Goal: Task Accomplishment & Management: Use online tool/utility

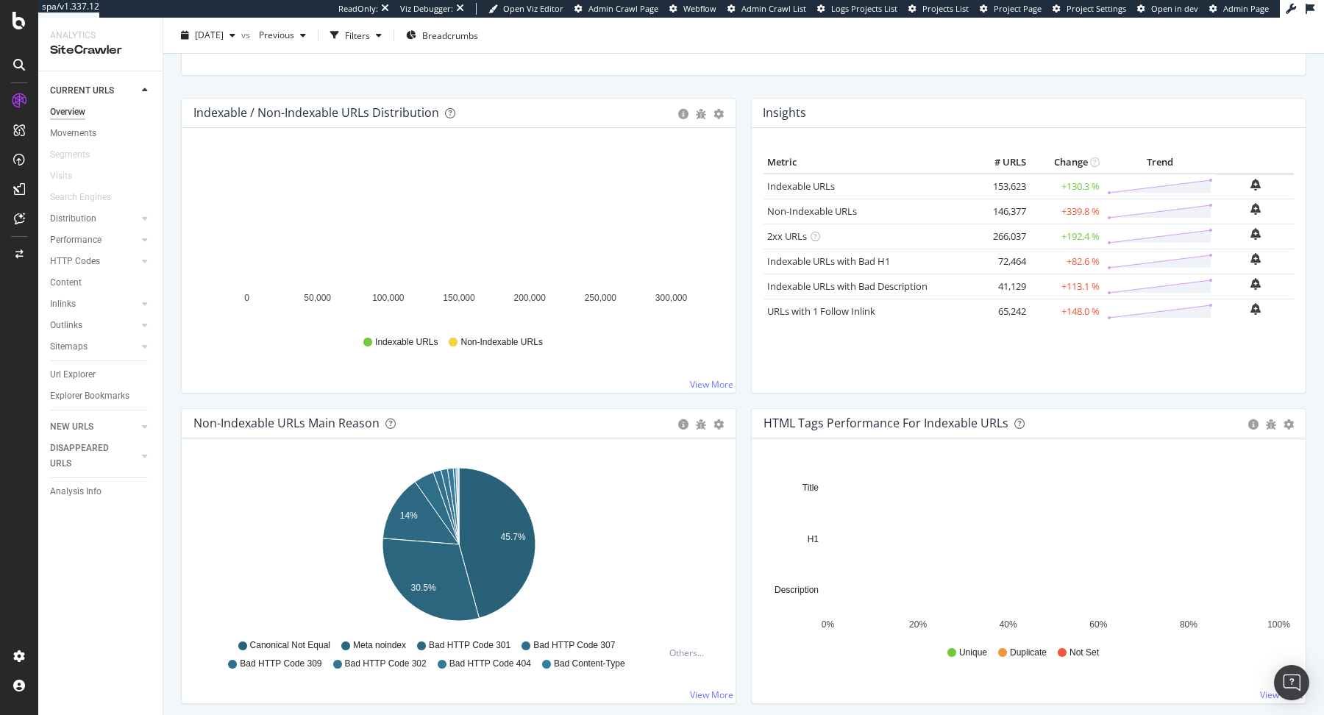
scroll to position [237, 0]
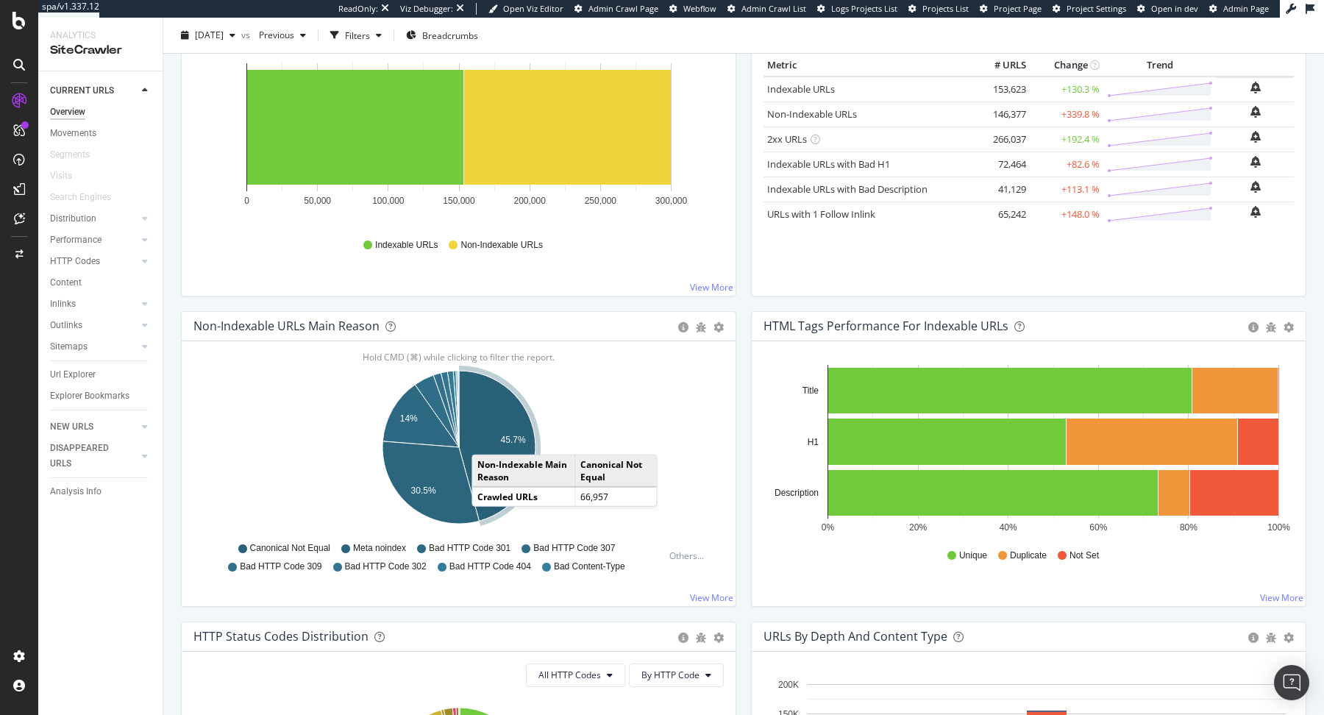
click at [486, 355] on icon "A chart." at bounding box center [497, 446] width 76 height 150
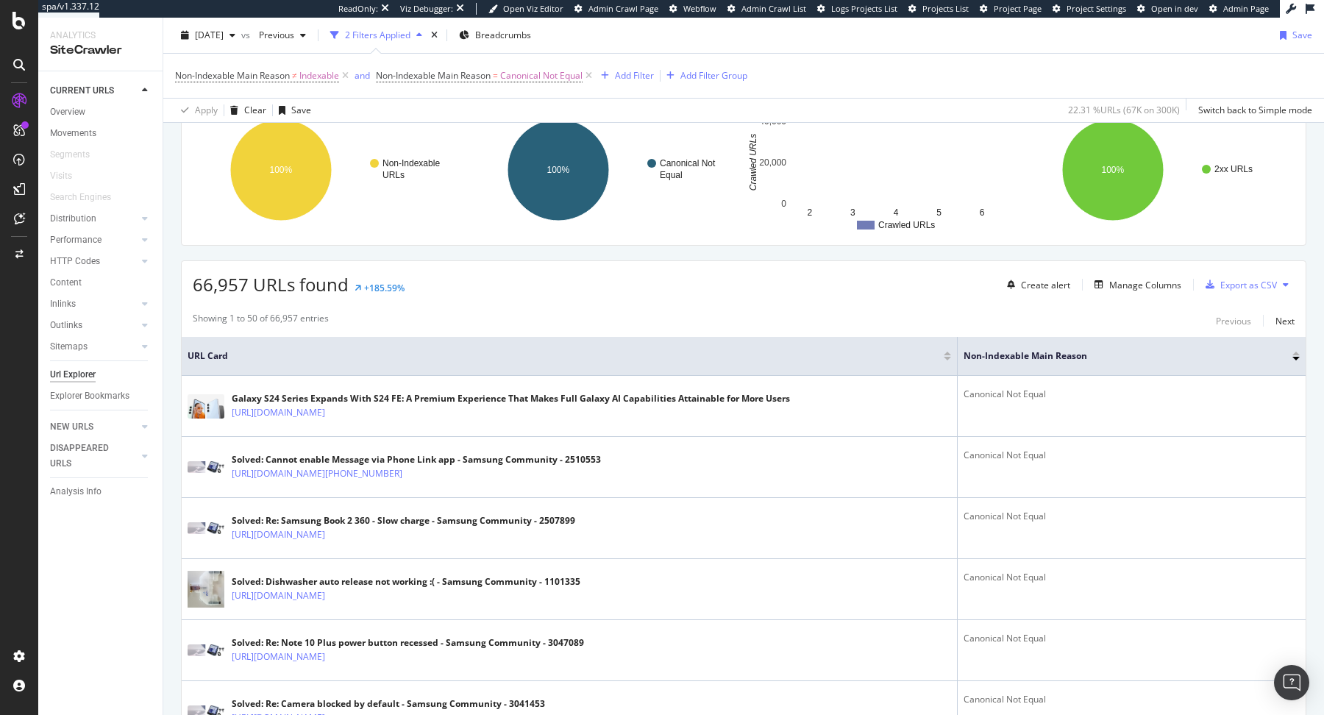
scroll to position [134, 0]
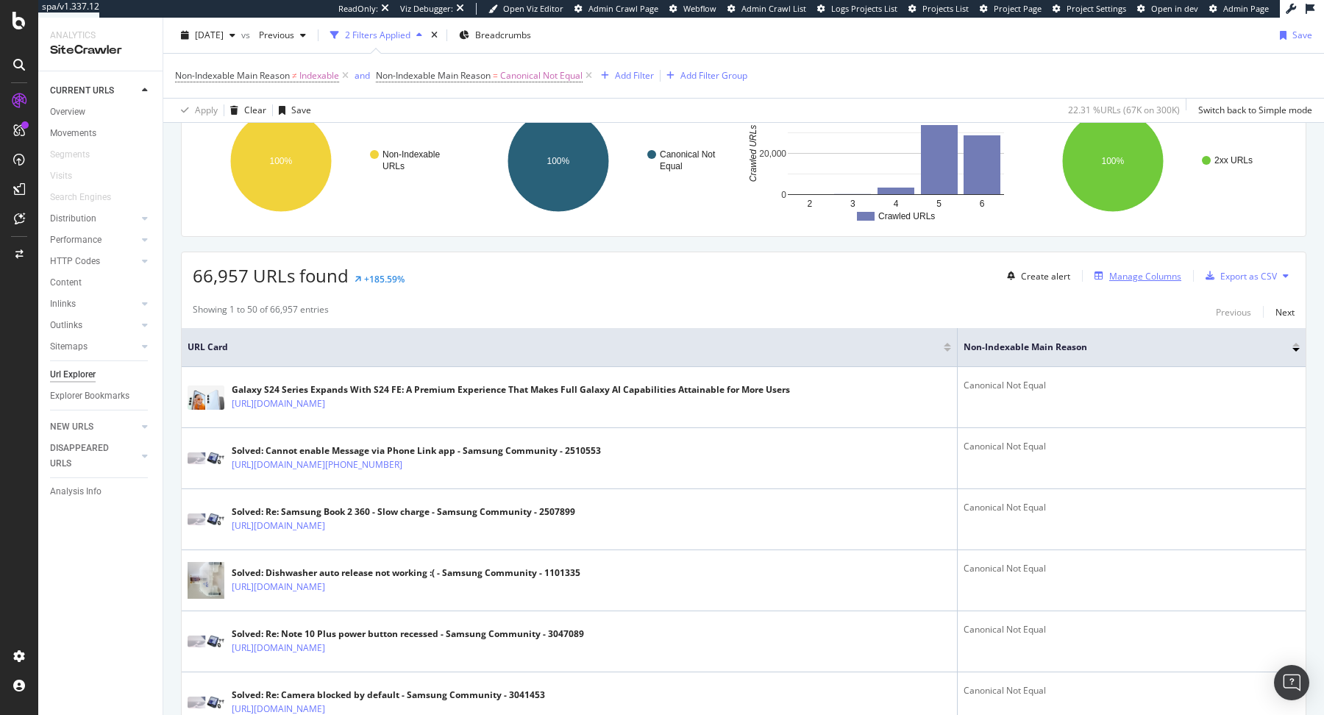
click at [800, 270] on div "Manage Columns" at bounding box center [1145, 276] width 72 height 13
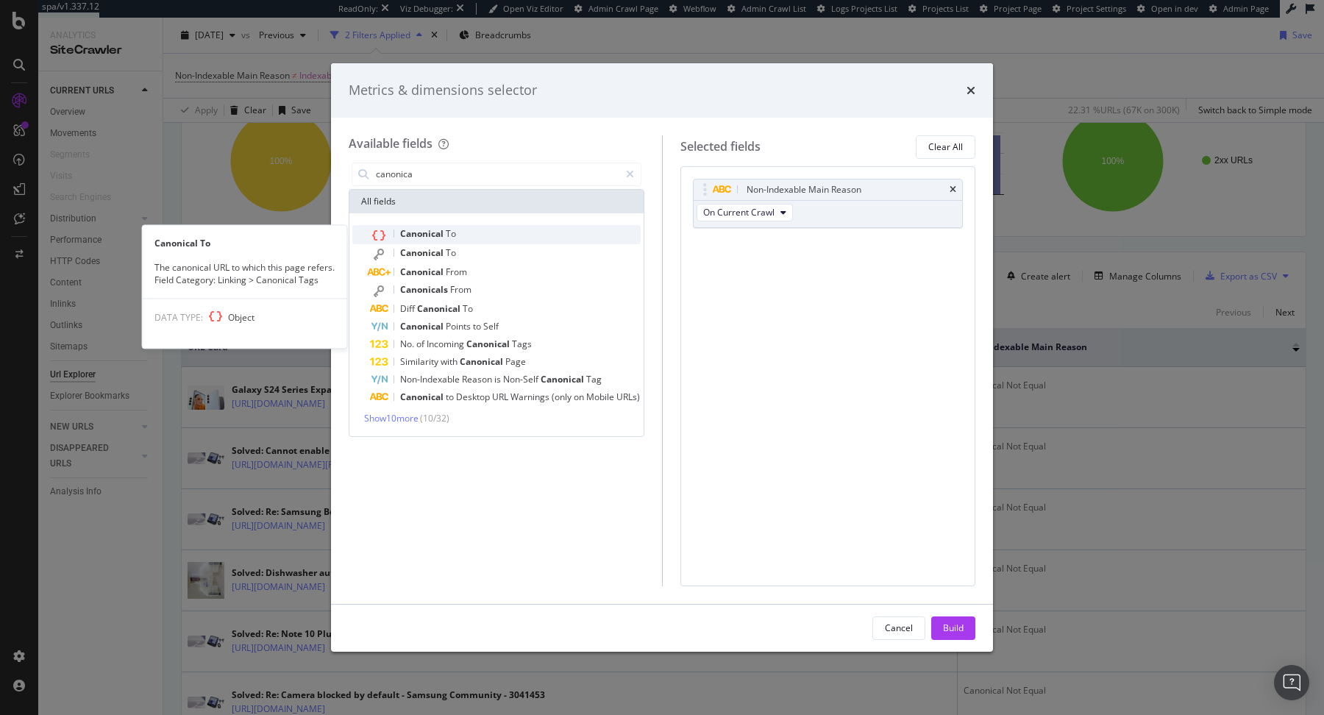
type input "canonica"
click at [468, 227] on div "Canonical To" at bounding box center [505, 234] width 271 height 19
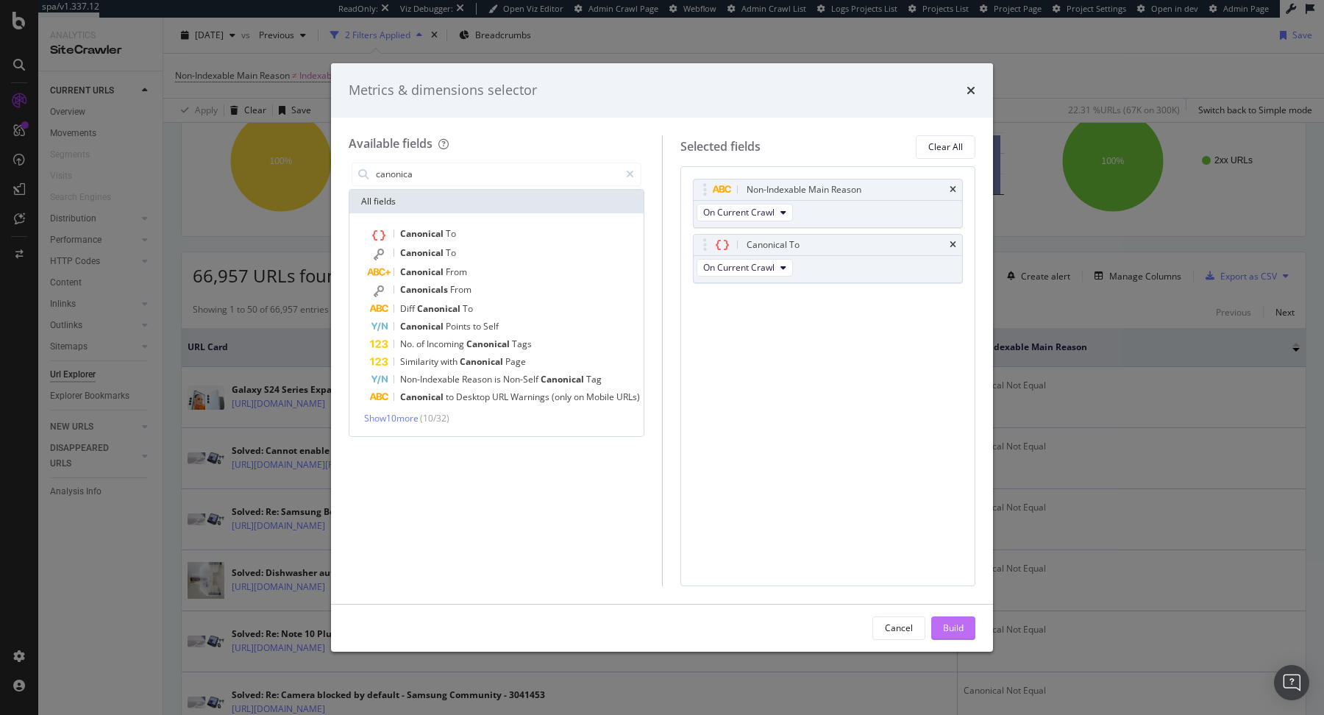
click at [800, 355] on div "Build" at bounding box center [953, 628] width 21 height 13
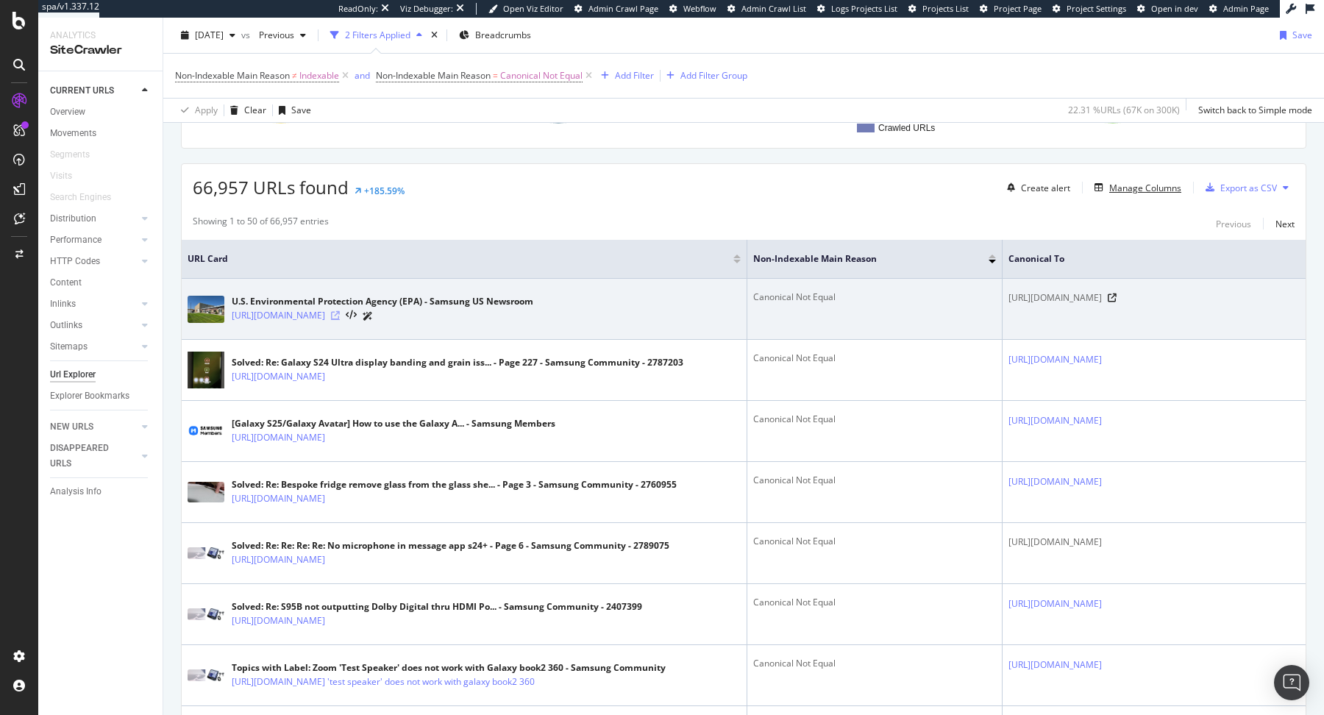
scroll to position [267, 0]
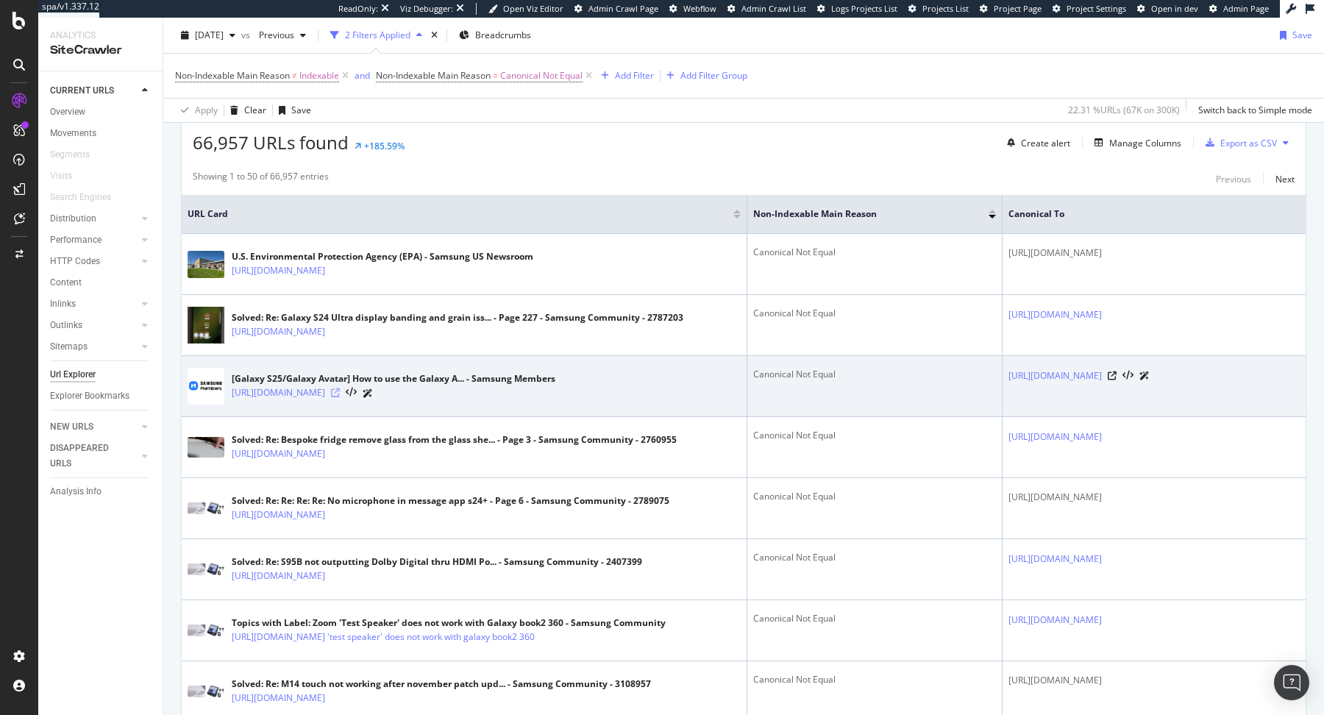
click at [340, 355] on icon at bounding box center [335, 392] width 9 height 9
click at [800, 355] on div at bounding box center [1129, 375] width 42 height 15
click at [800, 355] on icon at bounding box center [1112, 375] width 9 height 9
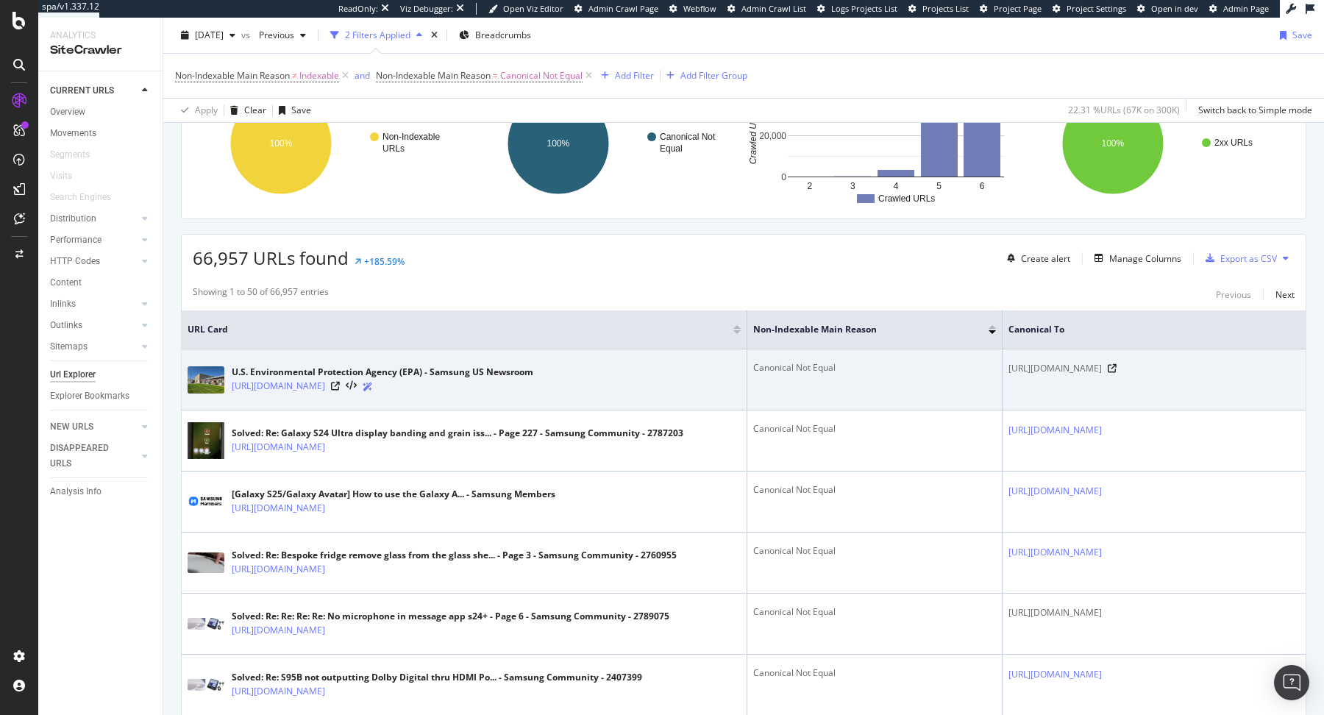
scroll to position [190, 0]
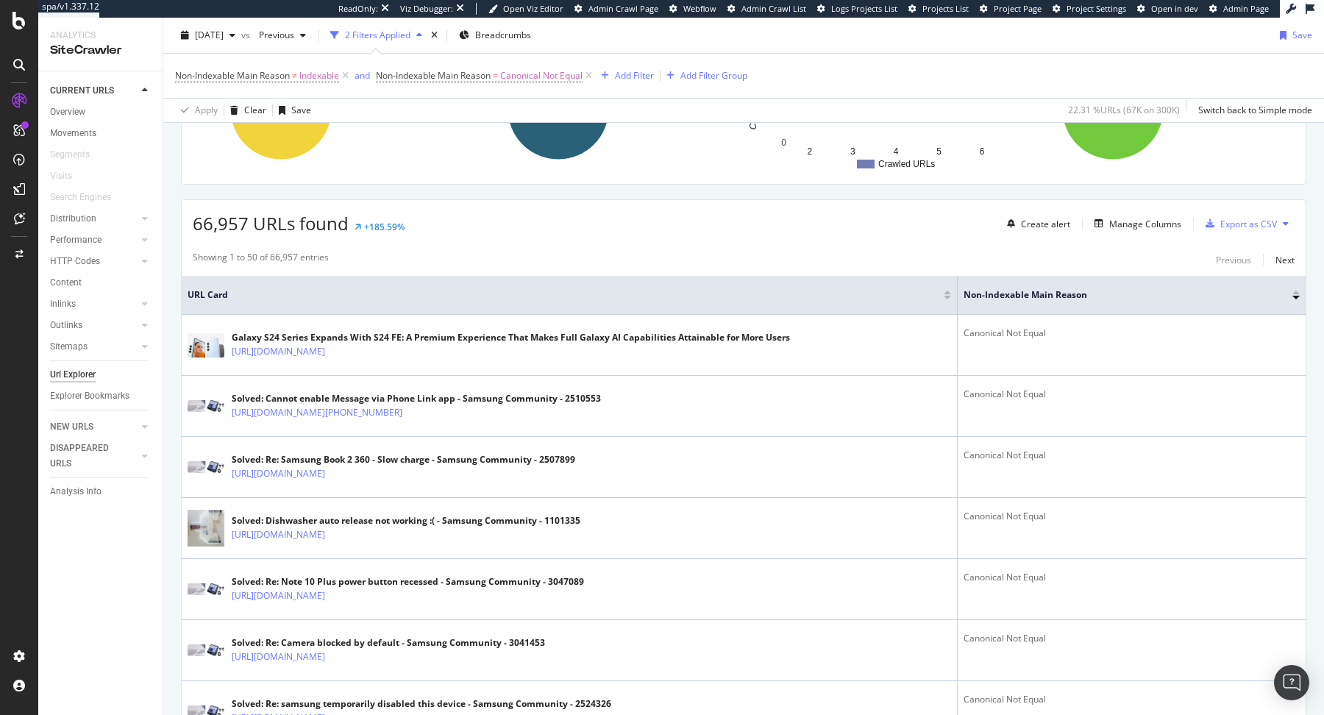
scroll to position [229, 0]
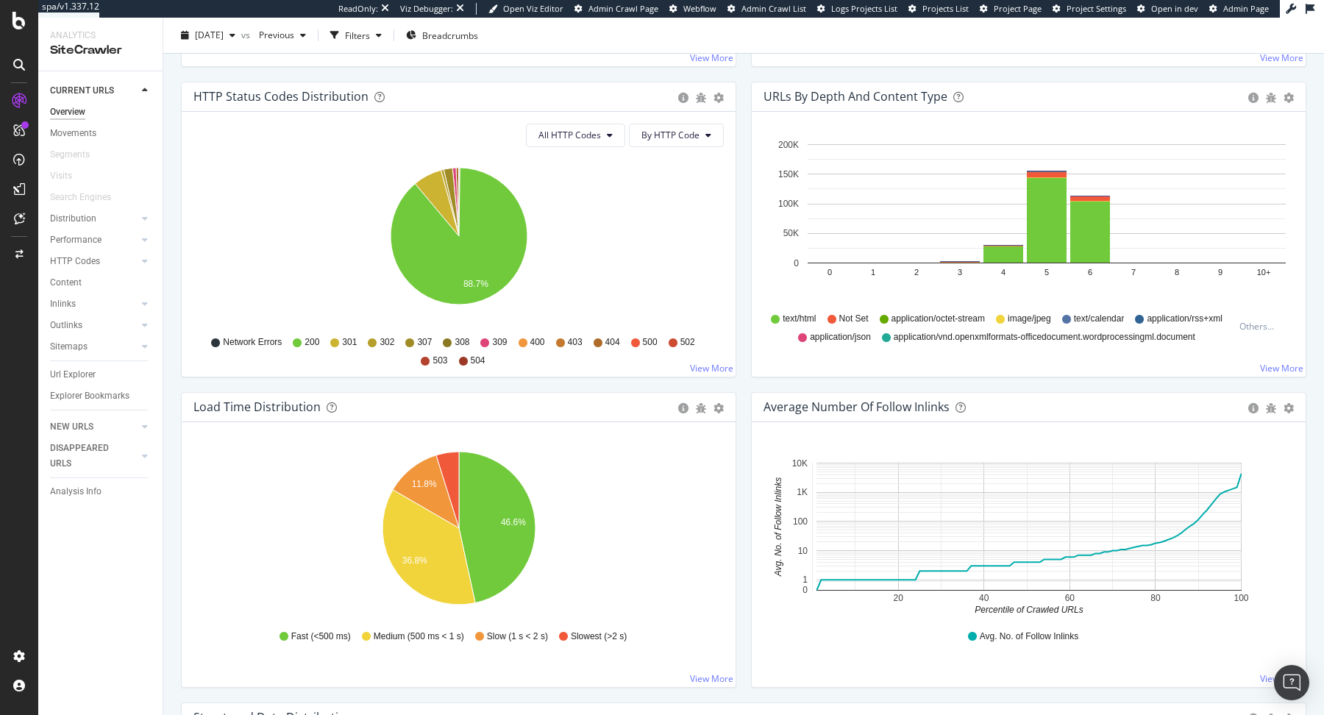
scroll to position [802, 0]
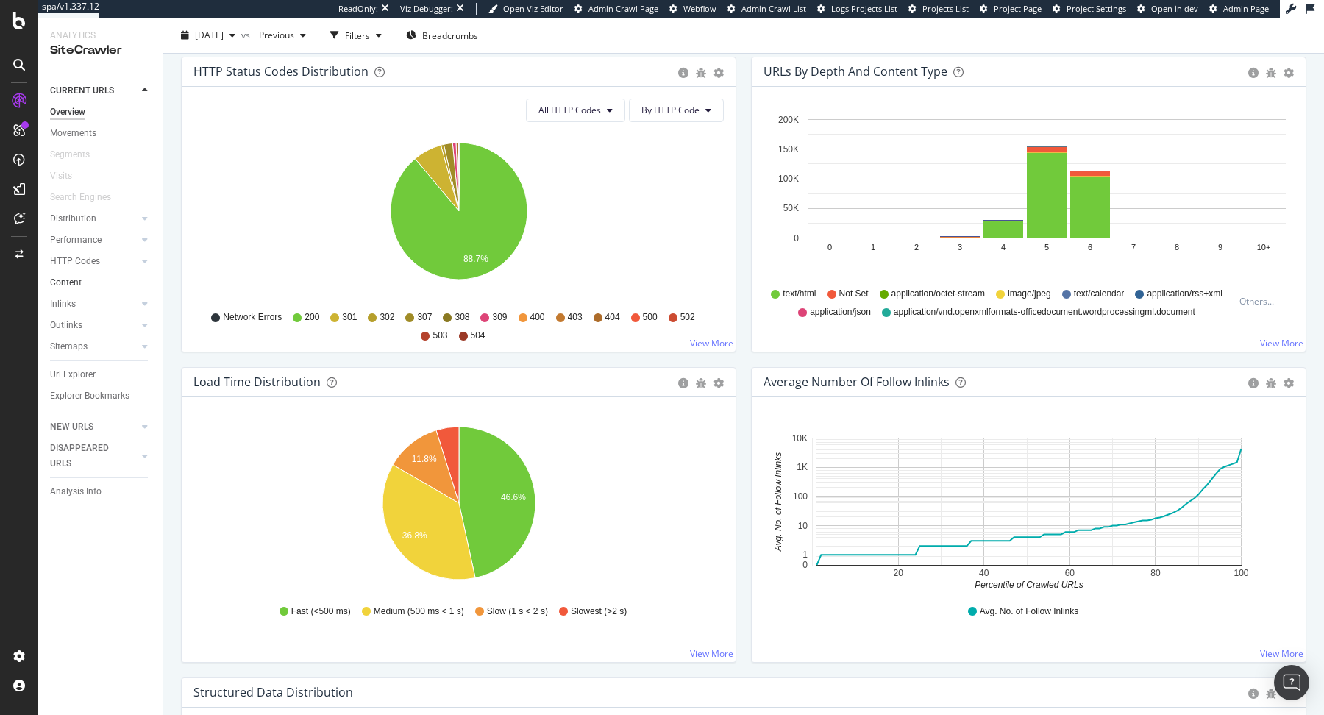
click at [99, 285] on link "Content" at bounding box center [101, 282] width 102 height 15
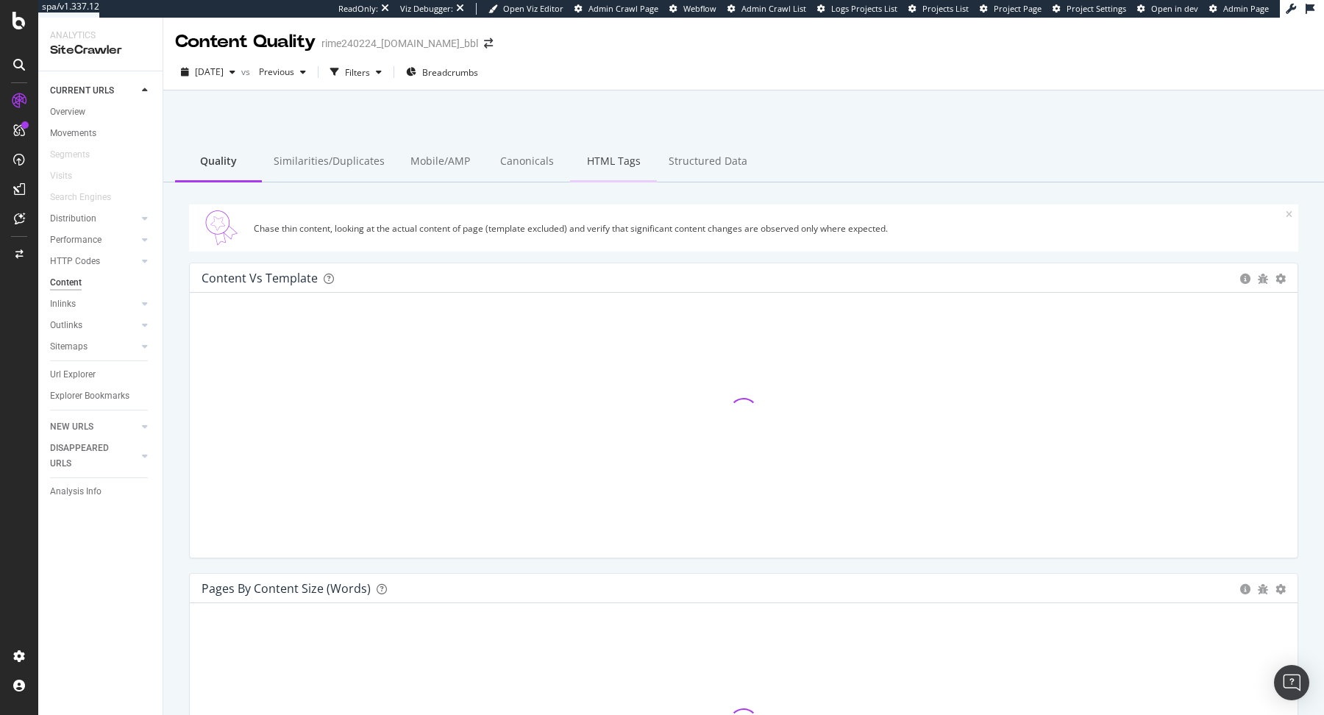
click at [595, 159] on div "HTML Tags" at bounding box center [613, 162] width 87 height 40
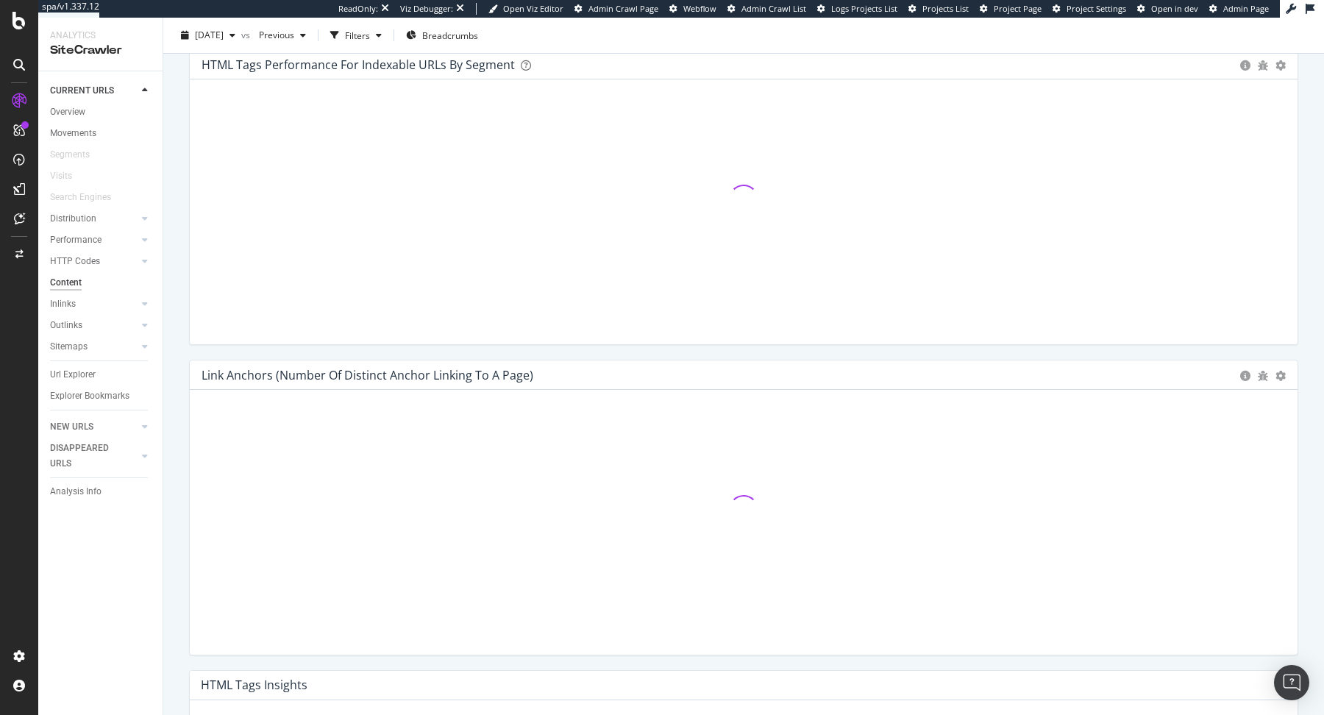
scroll to position [524, 0]
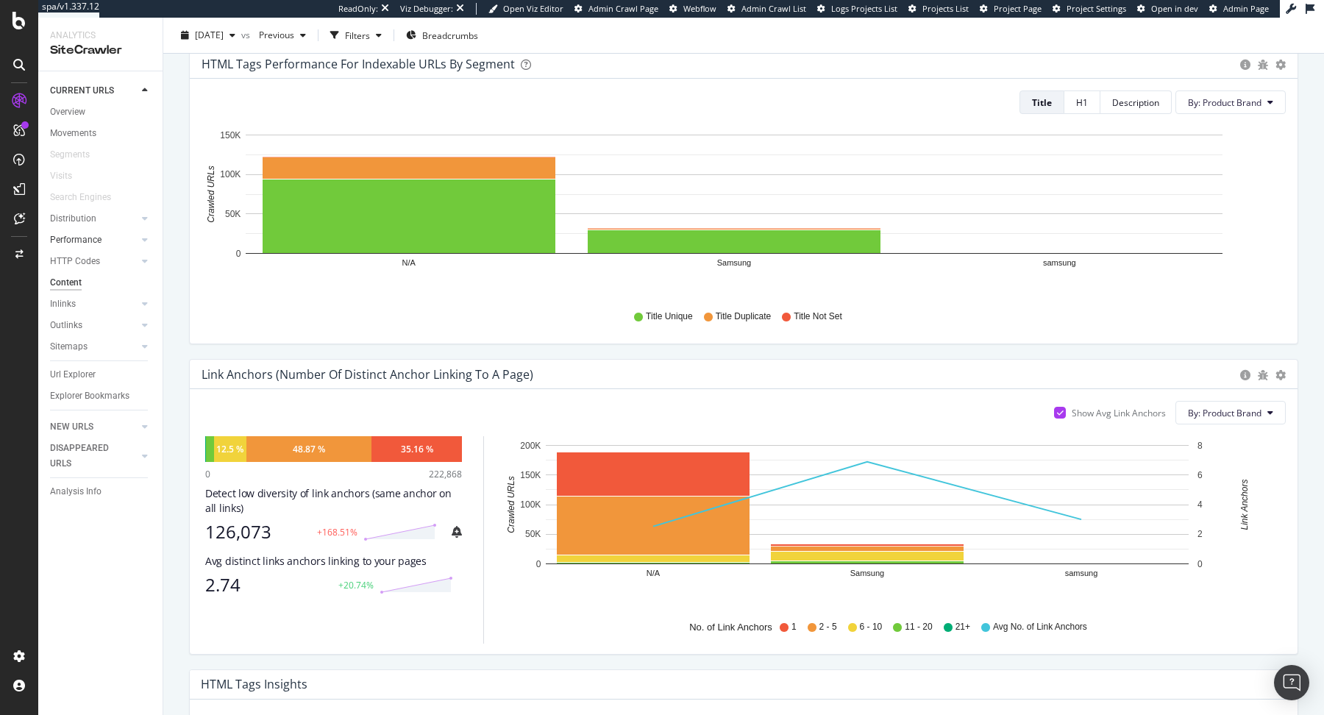
click at [106, 239] on link "Performance" at bounding box center [94, 239] width 88 height 15
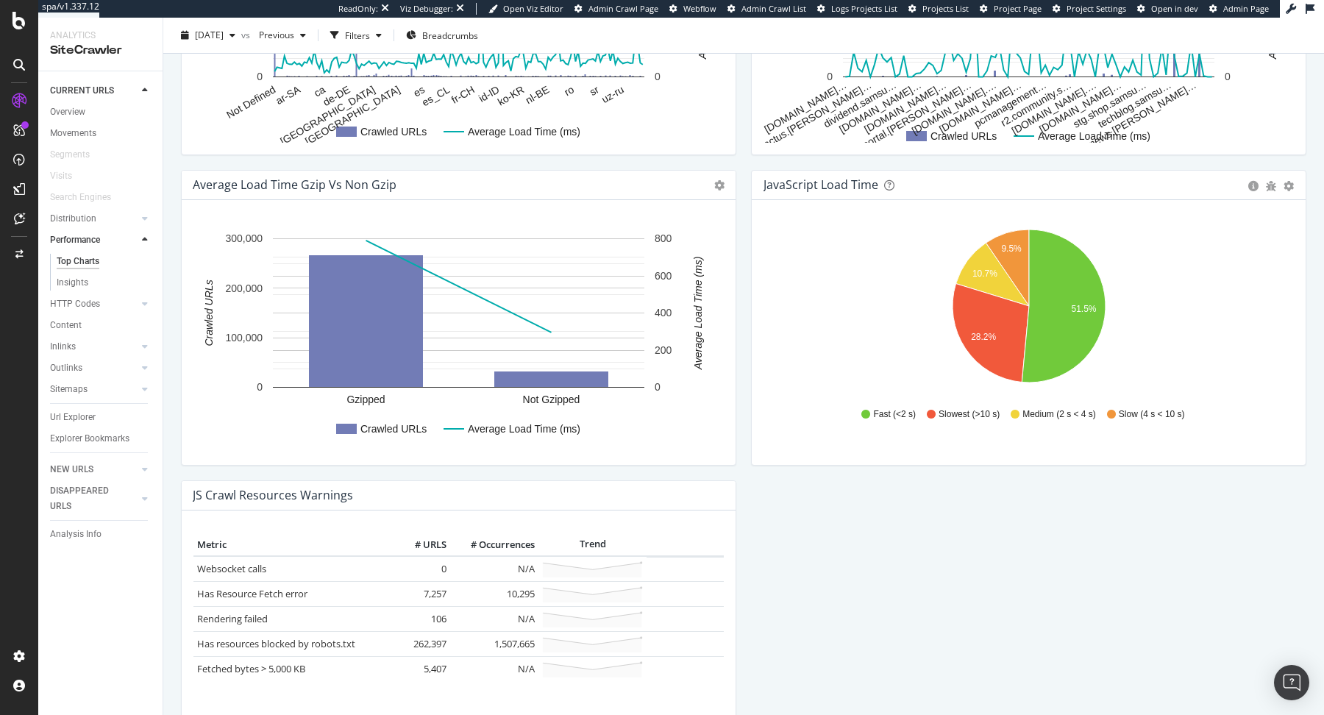
scroll to position [1022, 0]
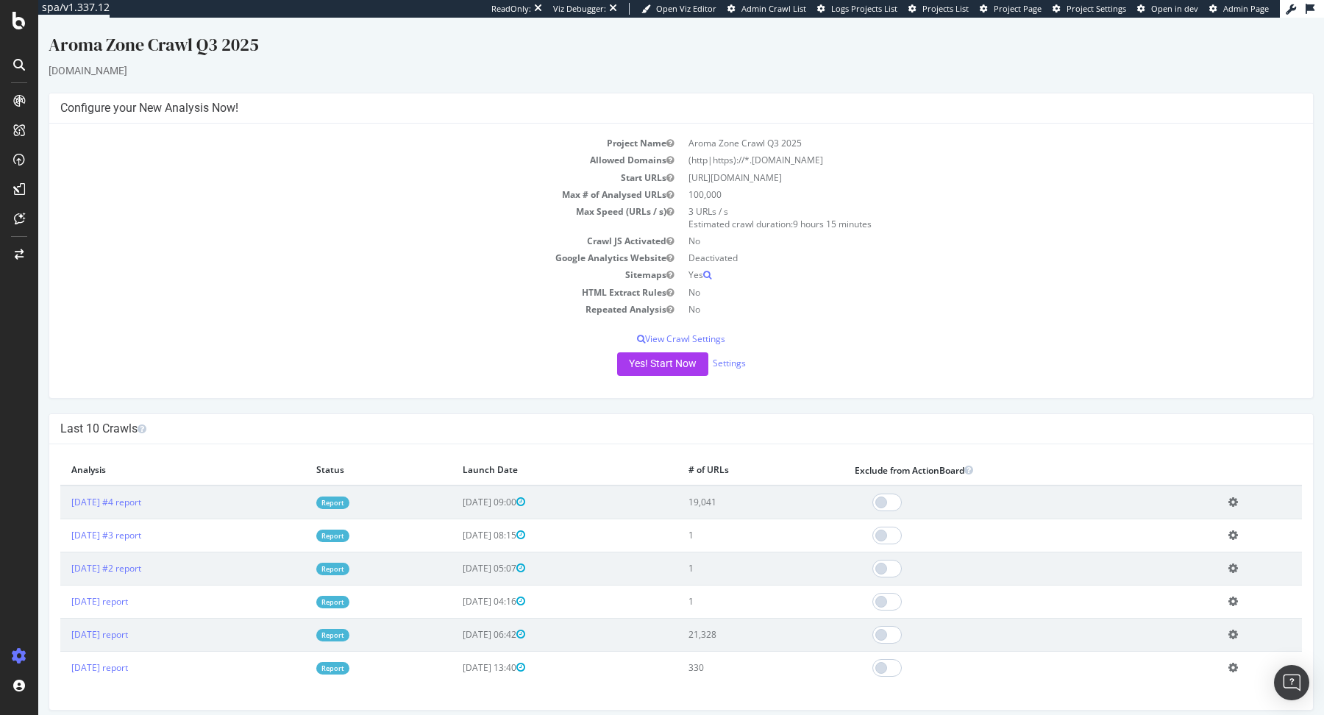
click at [368, 494] on td "Report" at bounding box center [378, 502] width 147 height 34
click at [374, 494] on td "Report" at bounding box center [378, 502] width 147 height 34
click at [349, 499] on link "Report" at bounding box center [332, 502] width 33 height 13
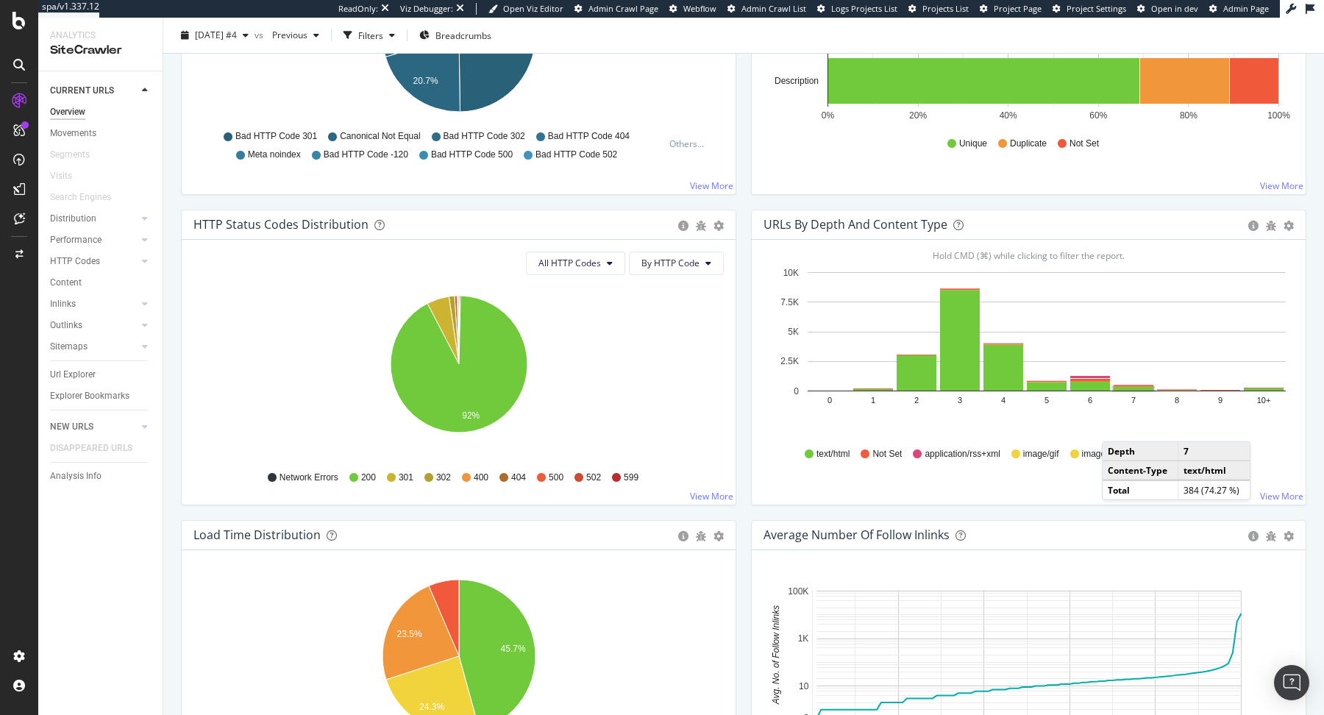
scroll to position [933, 0]
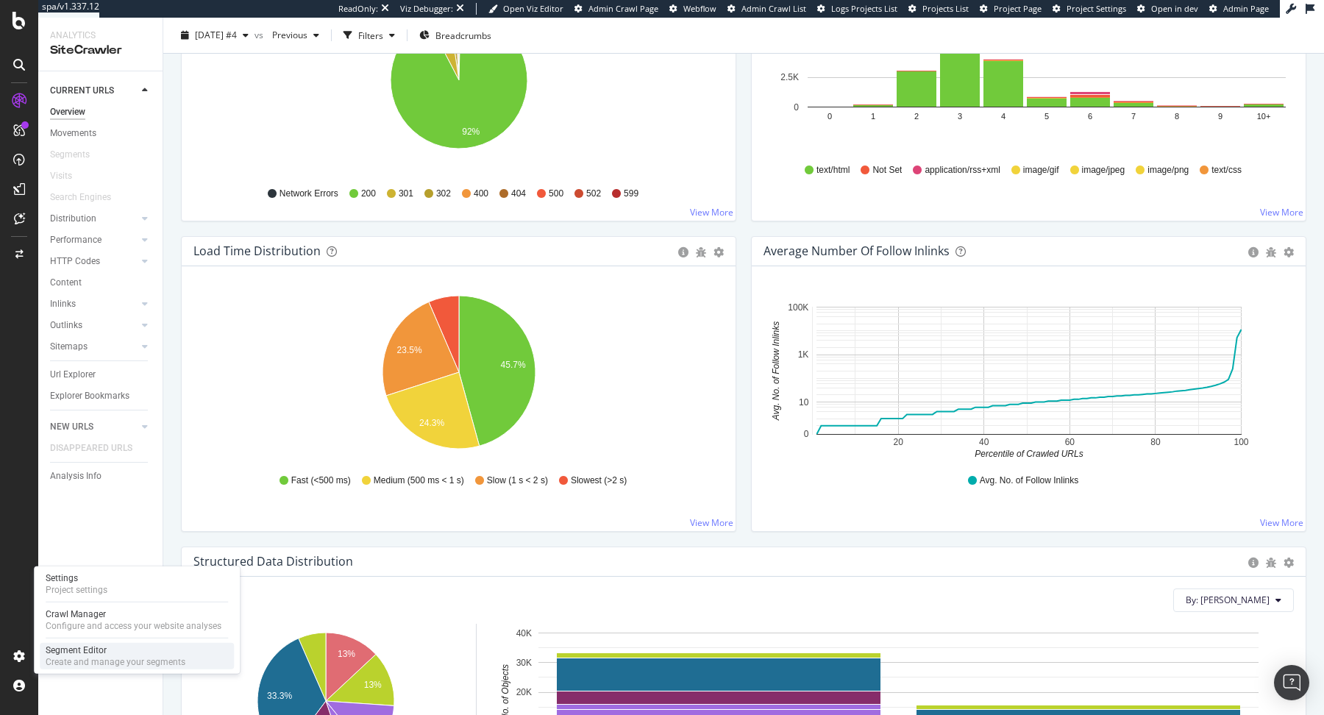
click at [47, 654] on div "Segment Editor" at bounding box center [116, 650] width 140 height 12
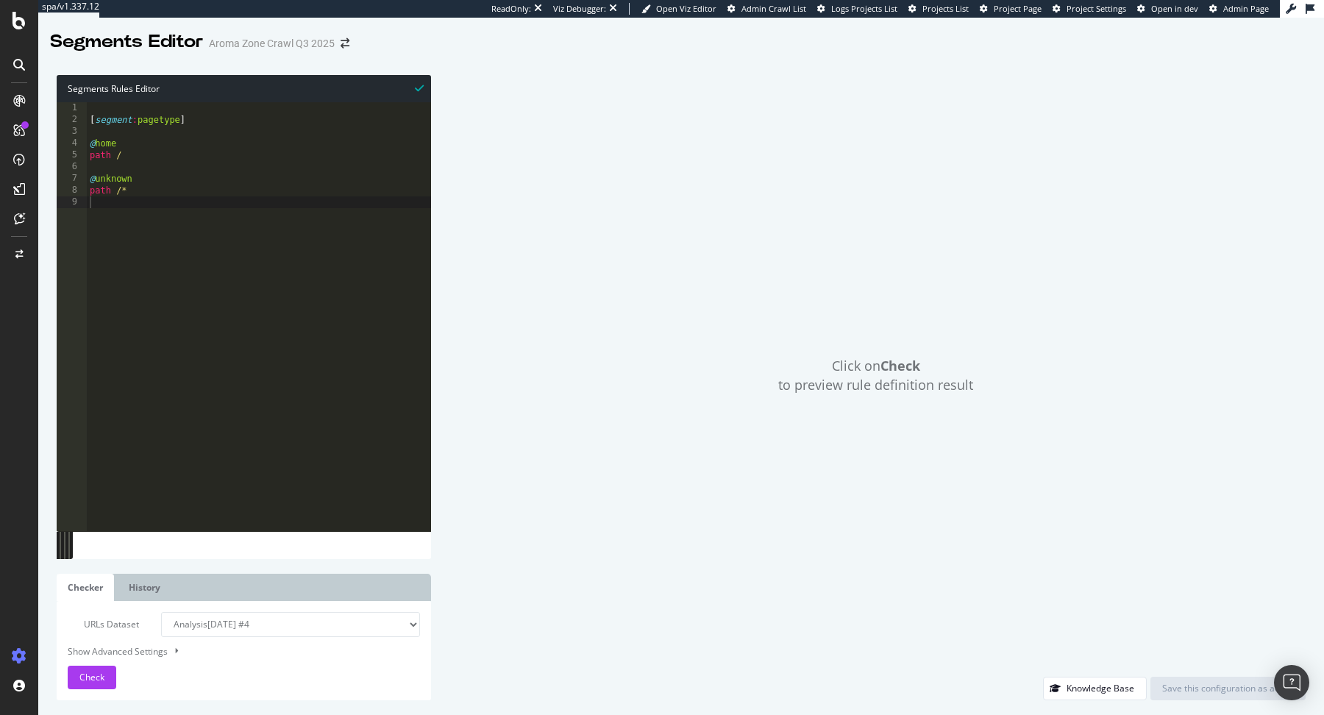
click at [115, 185] on div "[ segment : pagetype ] @ home path / @ unknown path /*" at bounding box center [259, 328] width 344 height 453
click at [102, 680] on span "Check" at bounding box center [91, 677] width 25 height 13
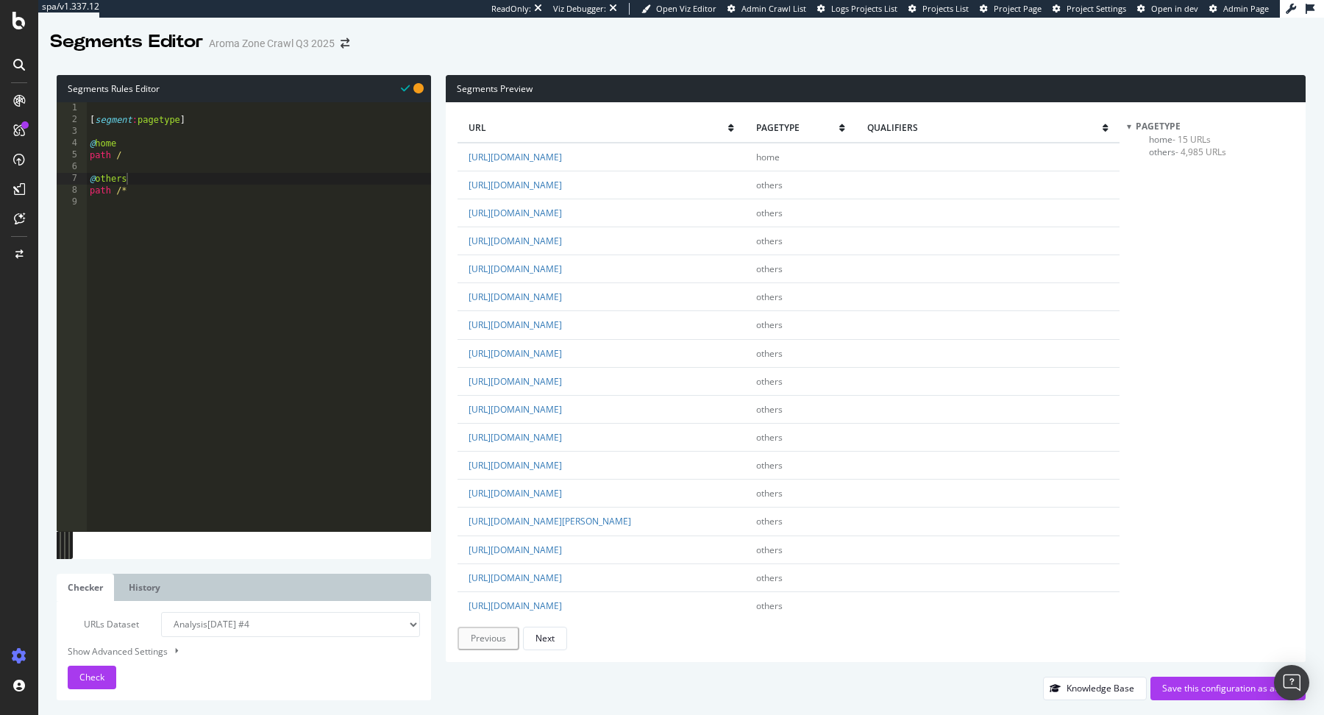
click at [212, 161] on div "[ segment : pagetype ] @ home path / @ others path /*" at bounding box center [259, 328] width 344 height 453
type textarea "path /"
type textarea "@pdp"
paste textarea "^https?:\/\/[^\/]+\/[^\/]+\/[^\/]+$"
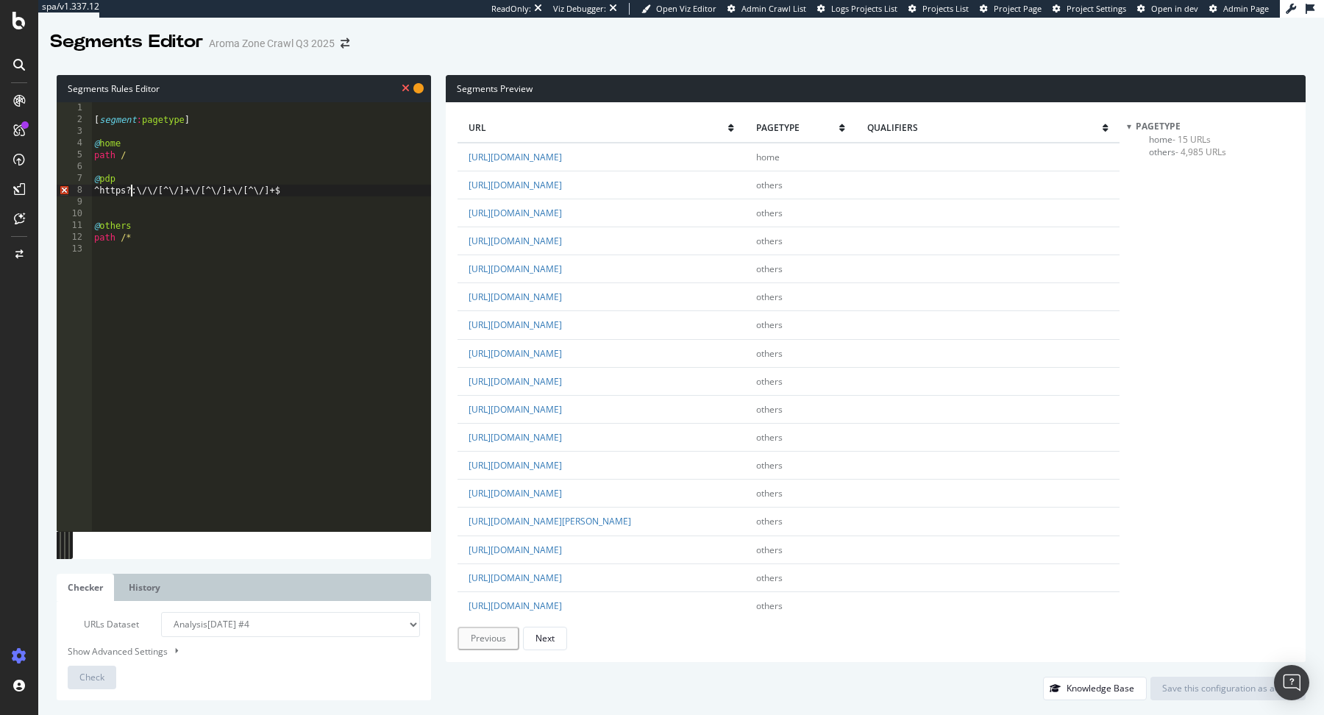
drag, startPoint x: 130, startPoint y: 191, endPoint x: 81, endPoint y: 191, distance: 49.3
click at [82, 191] on div "1 2 3 4 5 6 7 8 9 10 11 12 13 [ segment : pagetype ] @ home path / @ pdp ^https…" at bounding box center [244, 316] width 374 height 429
click at [178, 221] on div "[ segment : pagetype ] @ home path / @ pdp rx:\/\/[^\/]+\/[^\/]+\/[^\/]+$ @ oth…" at bounding box center [261, 328] width 340 height 453
click at [109, 192] on div "[ segment : pagetype ] @ home path / @ pdp rx:\/\/[^\/]+\/[^\/]+\/[^\/]+$ @ oth…" at bounding box center [261, 328] width 340 height 453
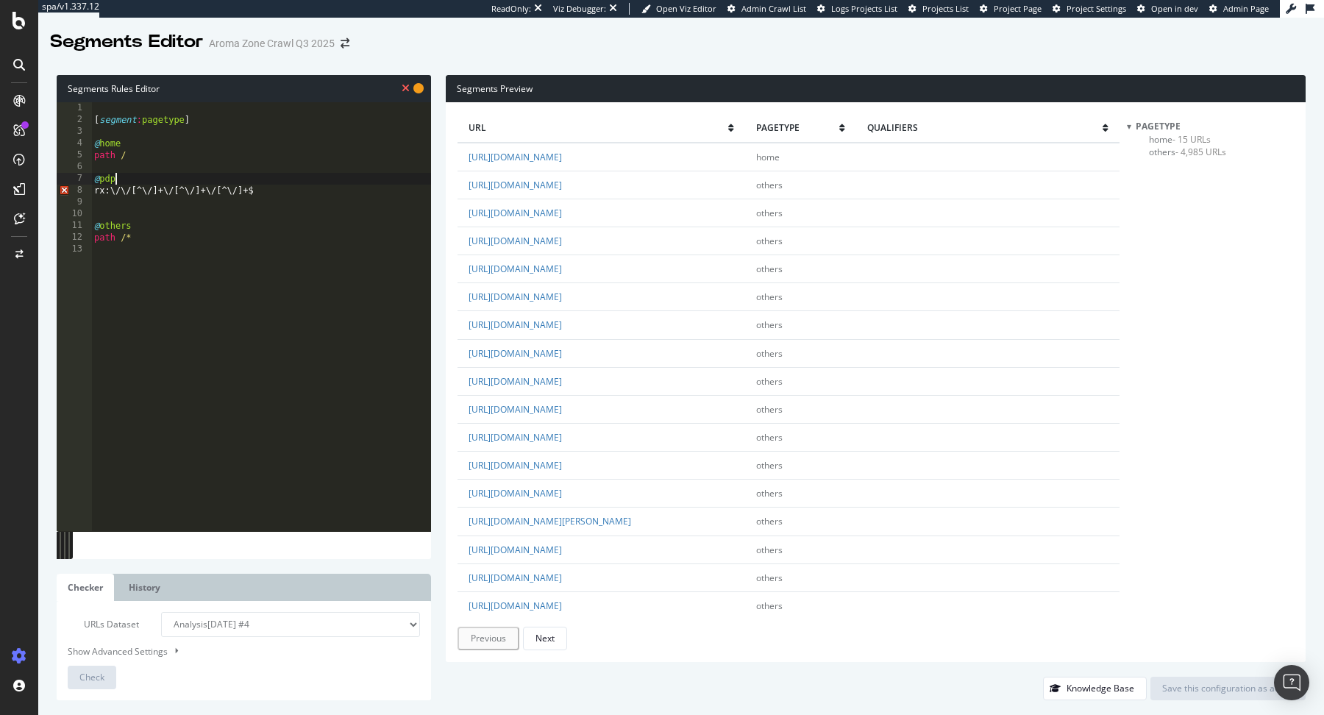
click at [110, 194] on div "[ segment : pagetype ] @ home path / @ pdp rx:\/\/[^\/]+\/[^\/]+\/[^\/]+$ @ oth…" at bounding box center [261, 328] width 340 height 453
click at [97, 194] on div "[ segment : pagetype ] @ home path / @ pdp rx:\/\/[^\/]+\/[^\/]+\/[^\/]+$ @ oth…" at bounding box center [261, 328] width 340 height 453
type textarea "path rx:\/\/[^\/]+\/[^\/]+\/[^\/]+$"
click at [82, 676] on span "Check" at bounding box center [91, 677] width 25 height 13
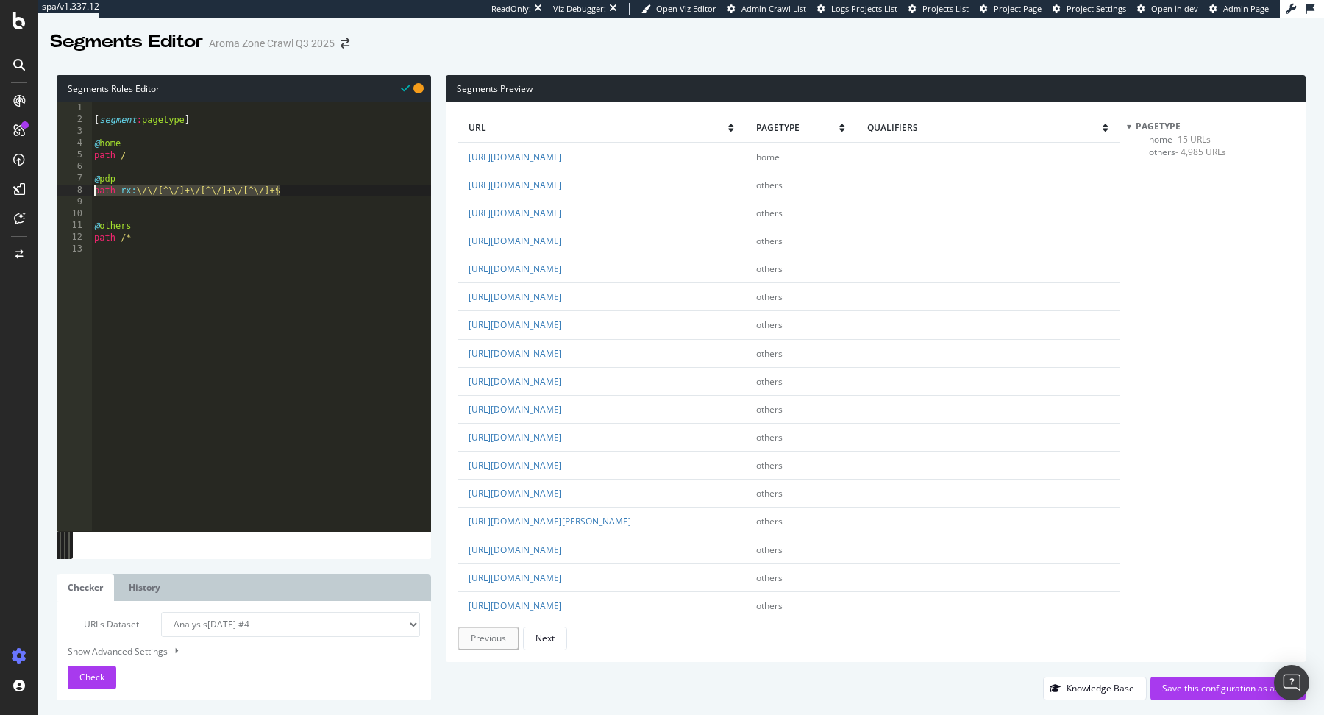
drag, startPoint x: 301, startPoint y: 192, endPoint x: 73, endPoint y: 191, distance: 228.0
click at [73, 191] on div "path rx:\/\/[^\/]+\/[^\/]+\/[^\/]+$ 1 2 3 4 5 6 7 8 9 10 11 12 13 [ segment : p…" at bounding box center [244, 316] width 374 height 429
click at [302, 192] on div "[ segment : pagetype ] @ home path / @ pdp path rx : \/\/[^\/]+\/[^\/]+\/[^\/]+…" at bounding box center [261, 328] width 340 height 453
drag, startPoint x: 286, startPoint y: 193, endPoint x: 79, endPoint y: 192, distance: 207.4
click at [79, 191] on div "path rx:\/\/[^\/]+\/[^\/]+\/[^\/]+$ 1 2 3 4 5 6 7 8 9 10 11 12 13 [ segment : p…" at bounding box center [244, 316] width 374 height 429
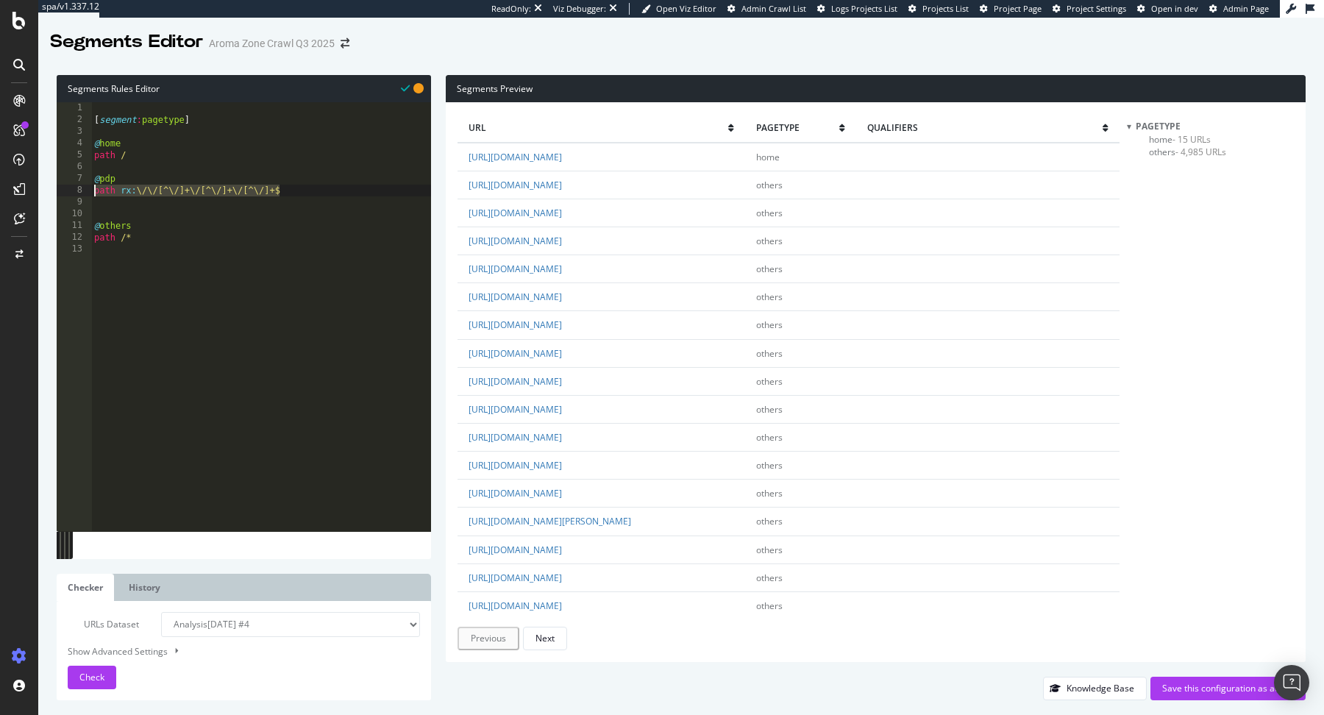
paste textarea "Cursor at row 9"
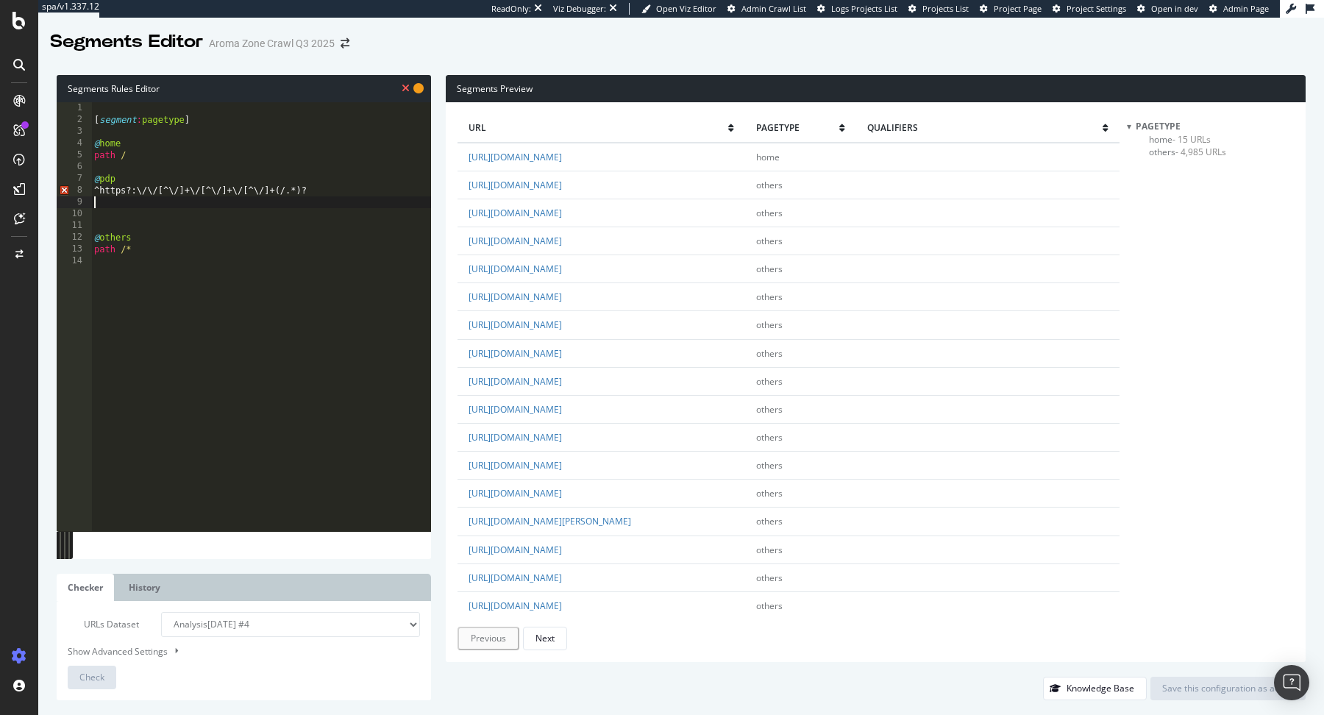
scroll to position [0, 0]
drag, startPoint x: 134, startPoint y: 191, endPoint x: 51, endPoint y: 191, distance: 83.1
click at [51, 191] on div "Segments Rules Editor 1 2 3 4 5 6 7 8 9 10 11 12 13 14 [ segment : pagetype ] @…" at bounding box center [681, 387] width 1286 height 655
paste textarea "path rx:\"
type textarea "path rx:\/\/[^\/]+\/[^\/]+\/[^\/]+(/.*)?"
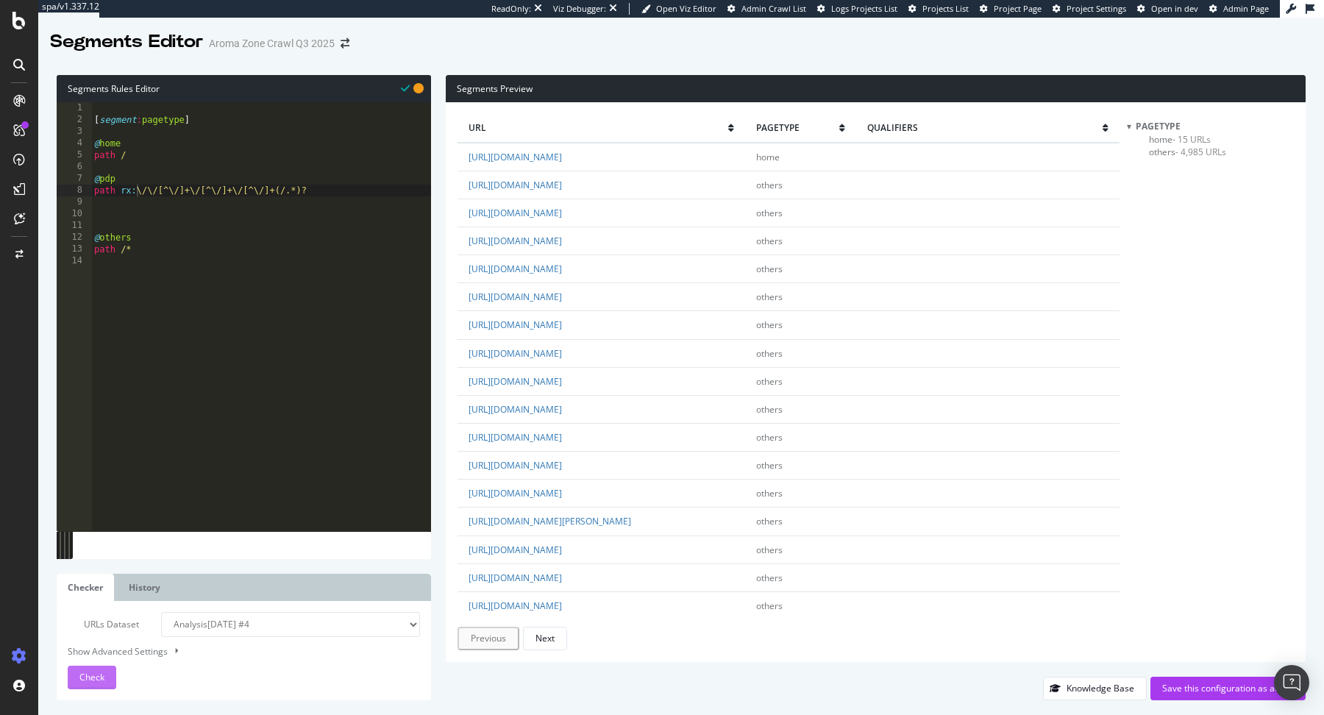
click at [93, 677] on span "Check" at bounding box center [91, 677] width 25 height 13
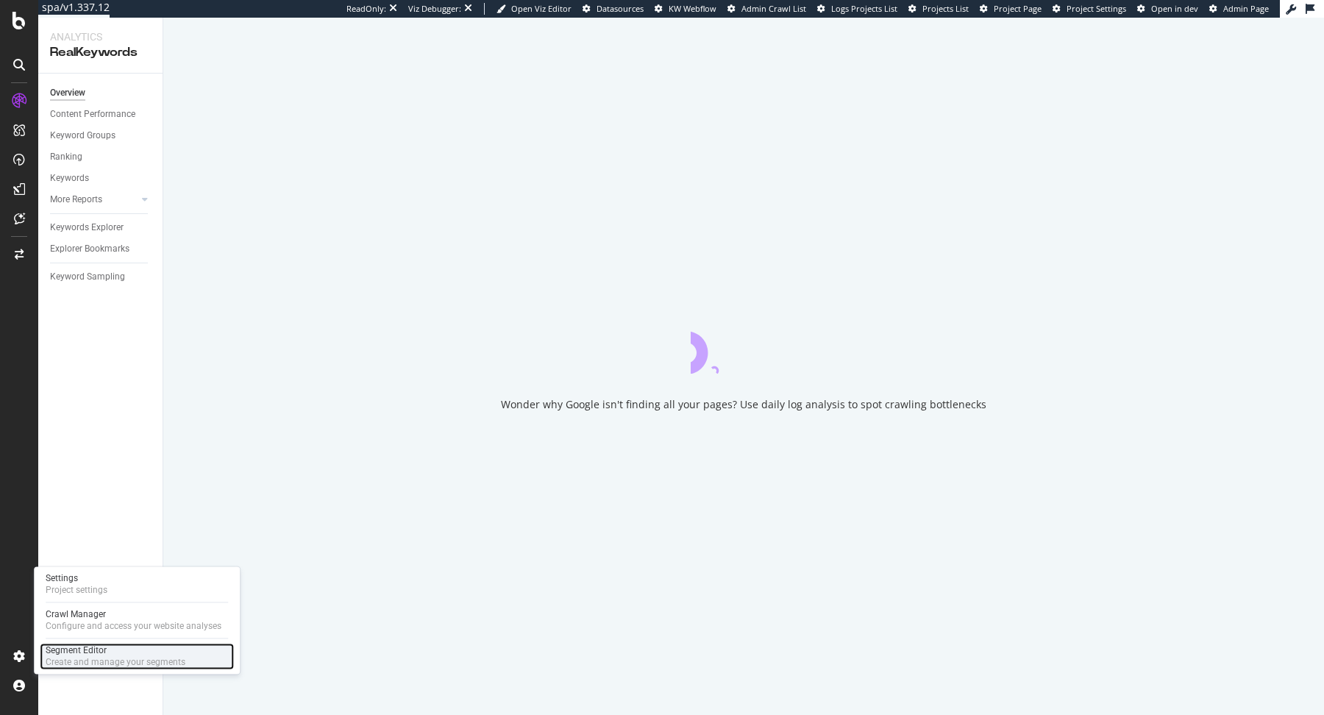
click at [68, 652] on div "Segment Editor" at bounding box center [116, 650] width 140 height 12
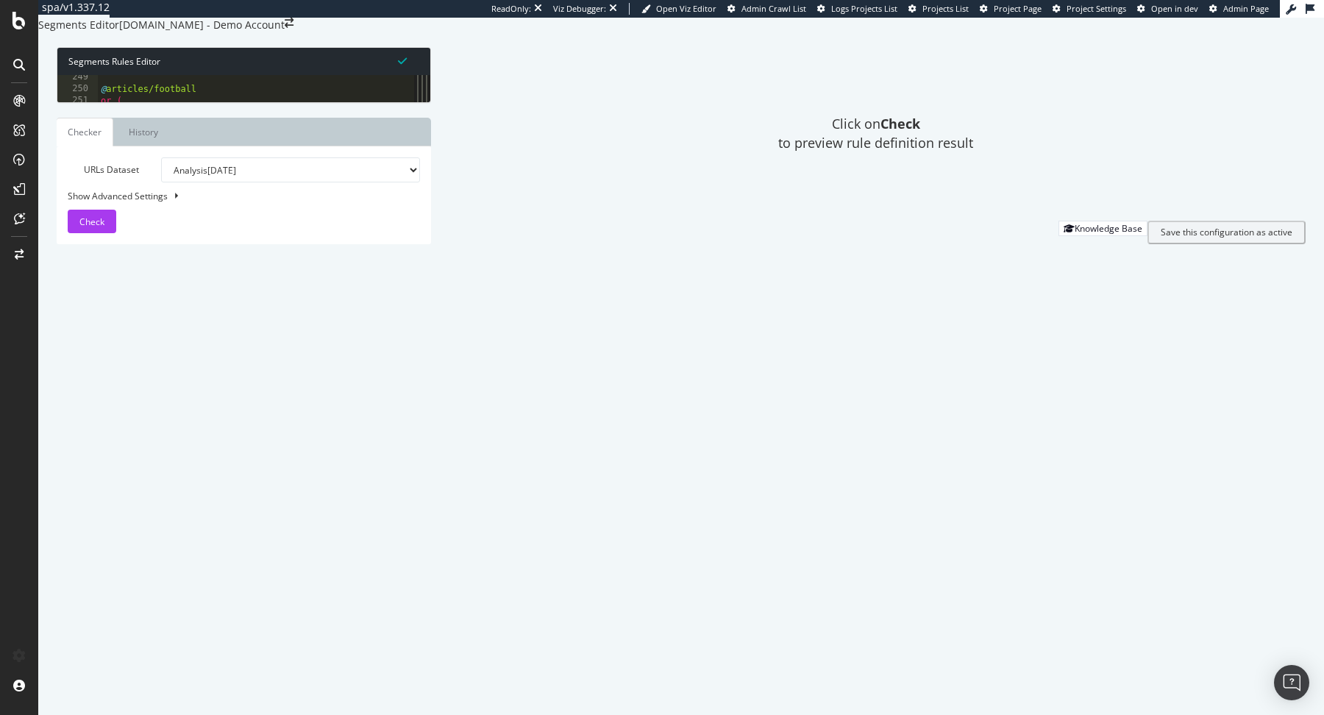
scroll to position [2922, 0]
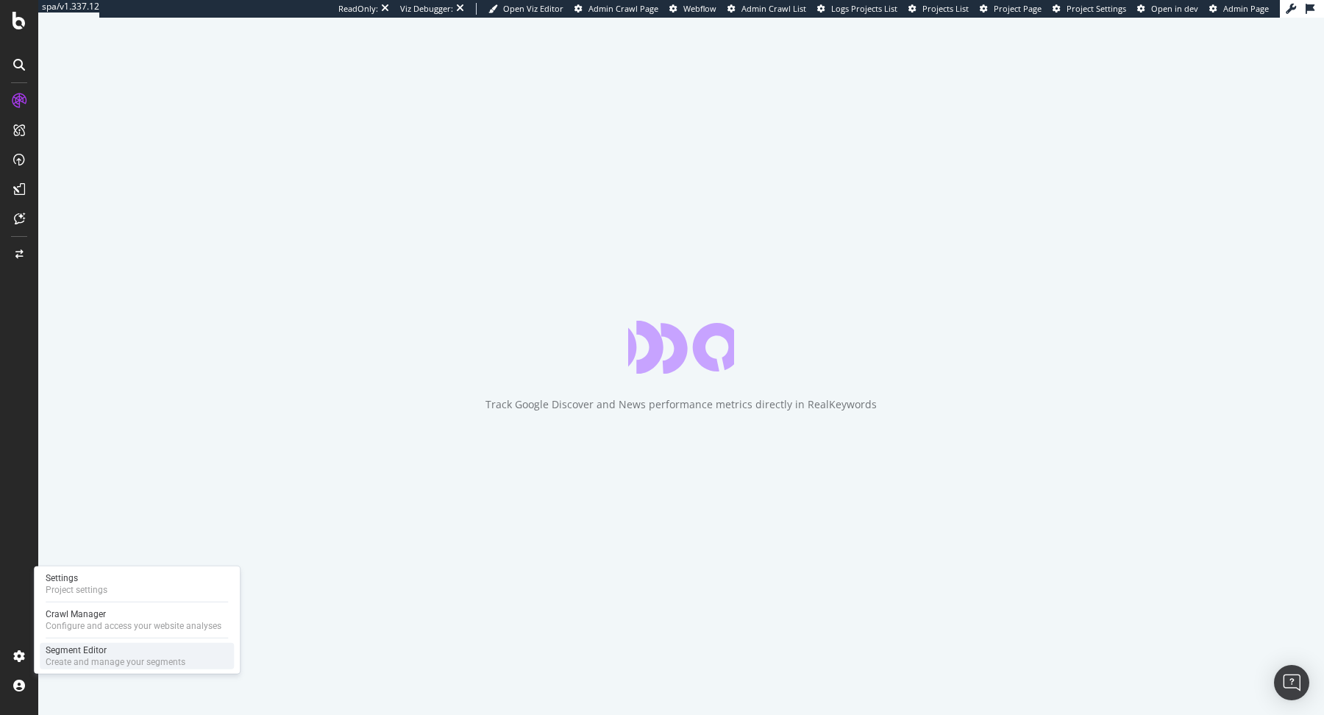
click at [74, 649] on div "Segment Editor" at bounding box center [116, 650] width 140 height 12
